Goal: Information Seeking & Learning: Learn about a topic

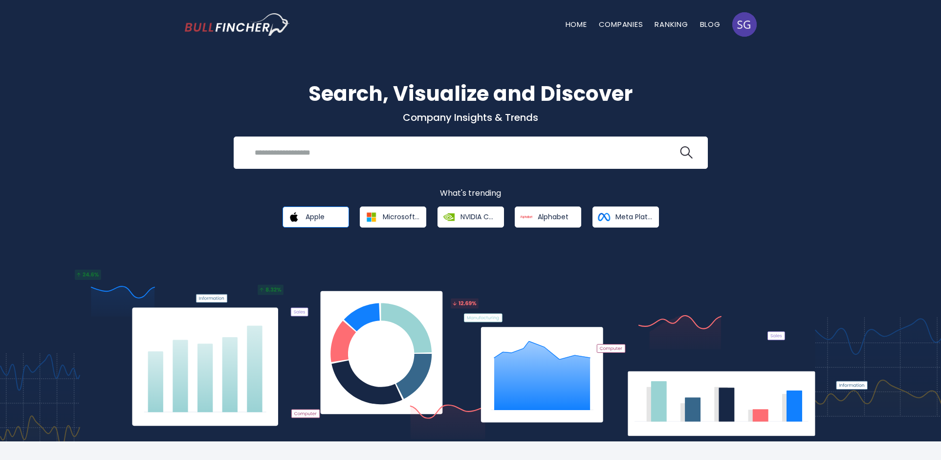
click at [311, 211] on link "Apple" at bounding box center [316, 216] width 66 height 21
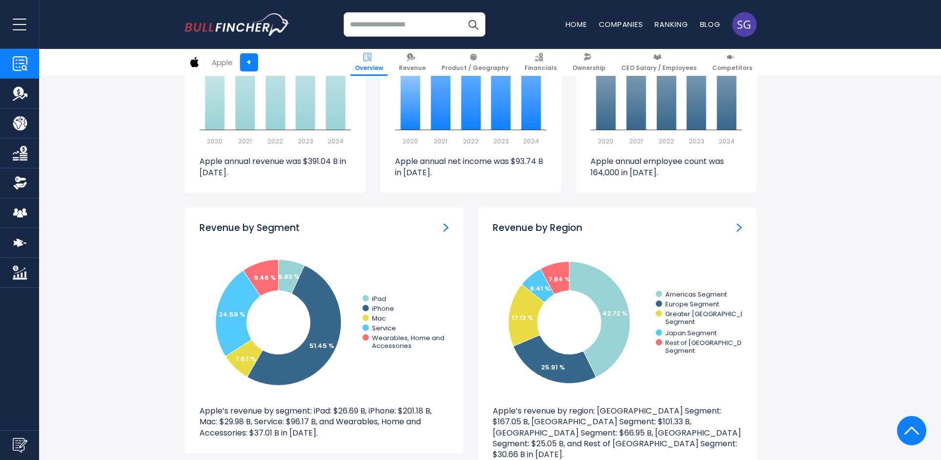
scroll to position [807, 0]
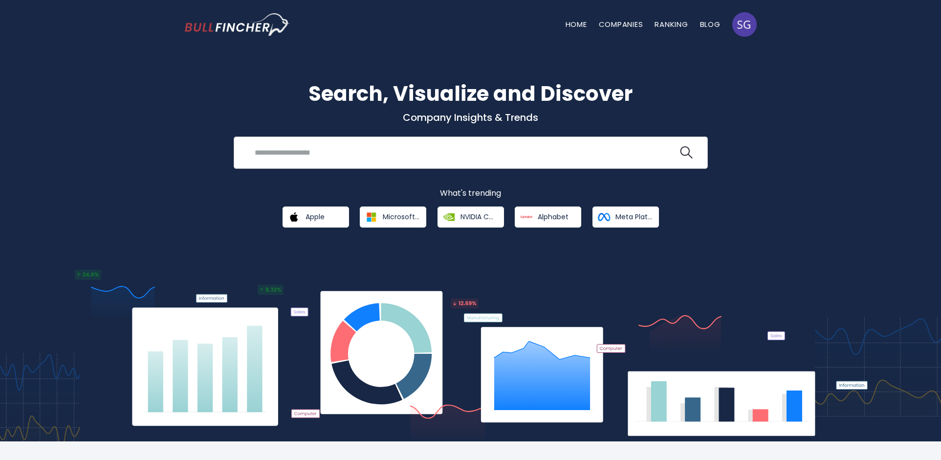
click at [311, 158] on input "search" at bounding box center [463, 152] width 429 height 18
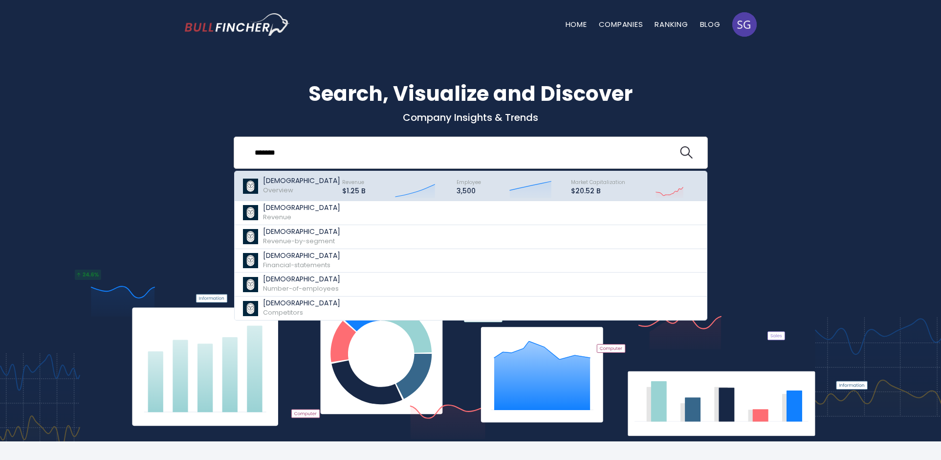
type input "*******"
click at [289, 181] on p "Samsara" at bounding box center [301, 180] width 77 height 8
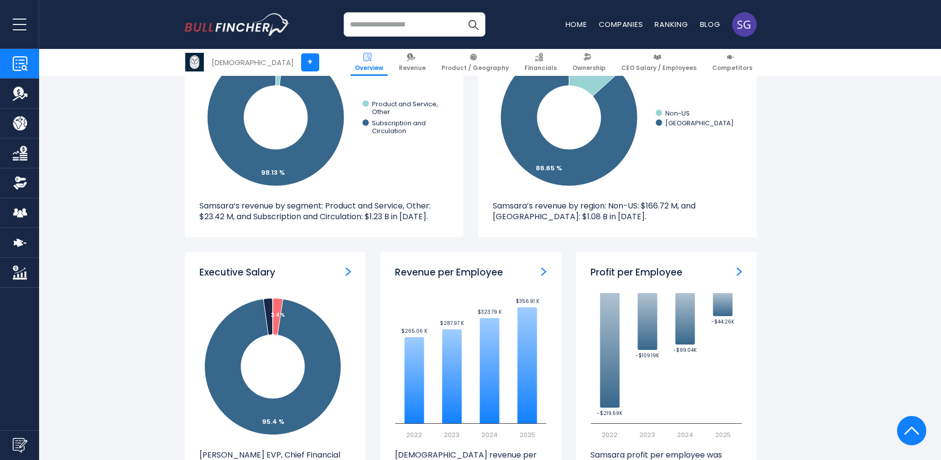
scroll to position [880, 0]
